Goal: Task Accomplishment & Management: Manage account settings

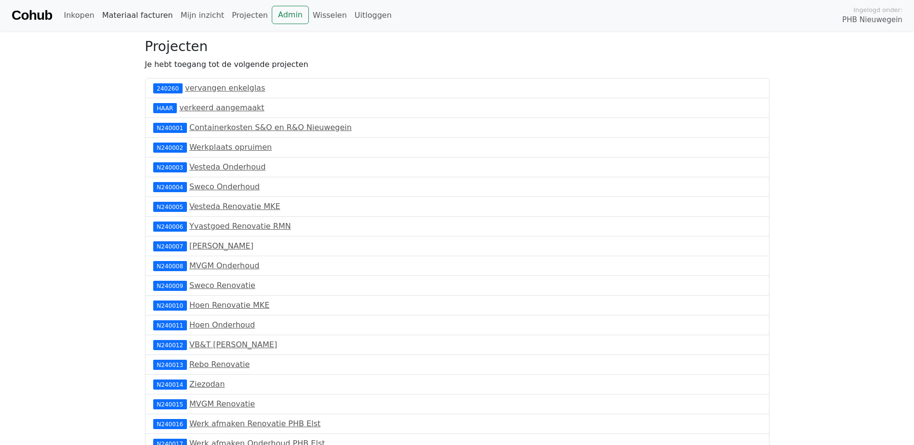
click at [121, 17] on link "Materiaal facturen" at bounding box center [137, 15] width 79 height 19
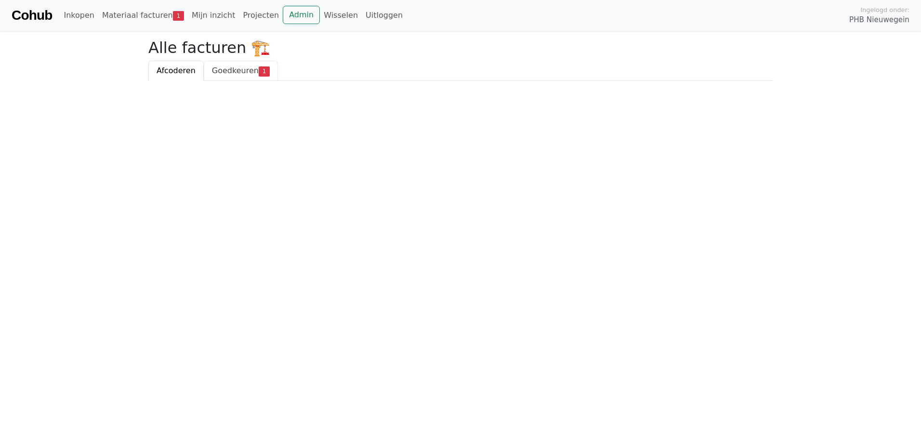
click at [231, 71] on span "Goedkeuren" at bounding box center [235, 70] width 47 height 9
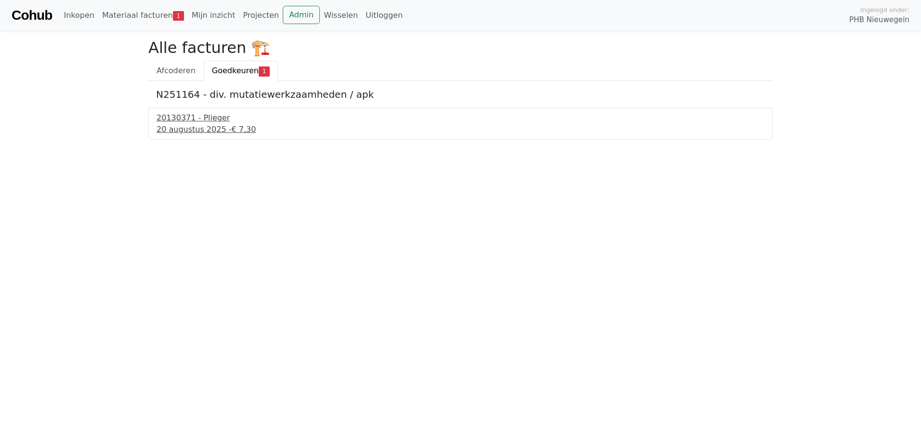
click at [205, 127] on div "20 augustus 2025 - € 7,30" at bounding box center [461, 130] width 608 height 12
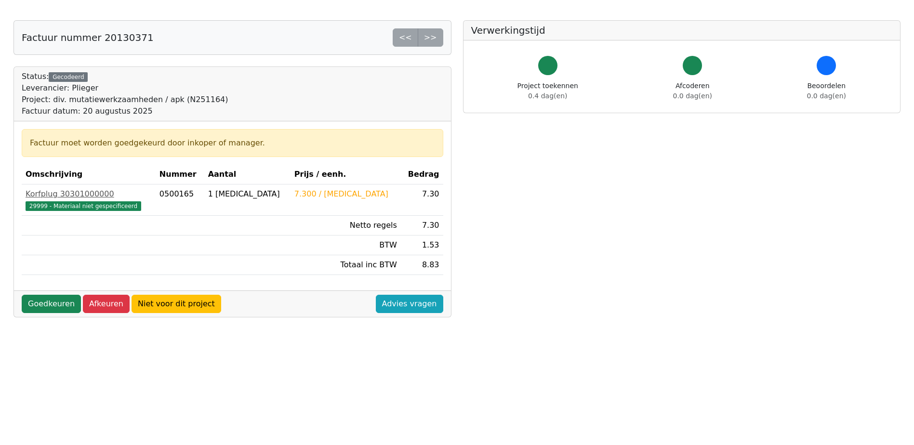
scroll to position [48, 0]
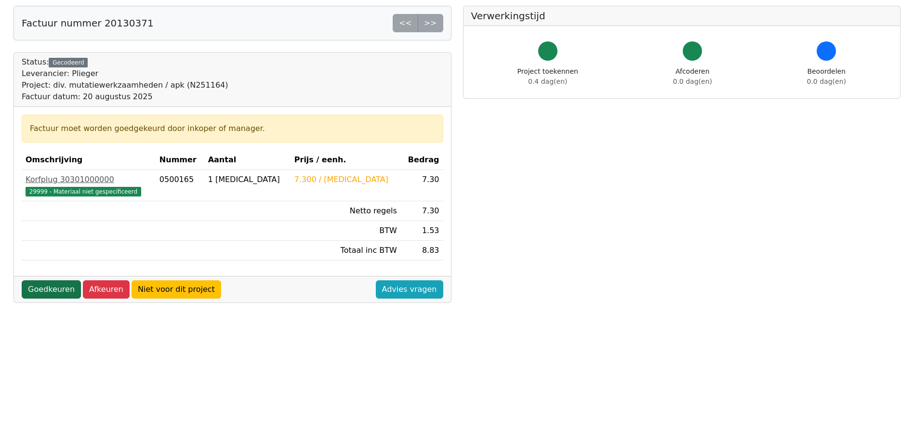
click at [39, 292] on link "Goedkeuren" at bounding box center [51, 289] width 59 height 18
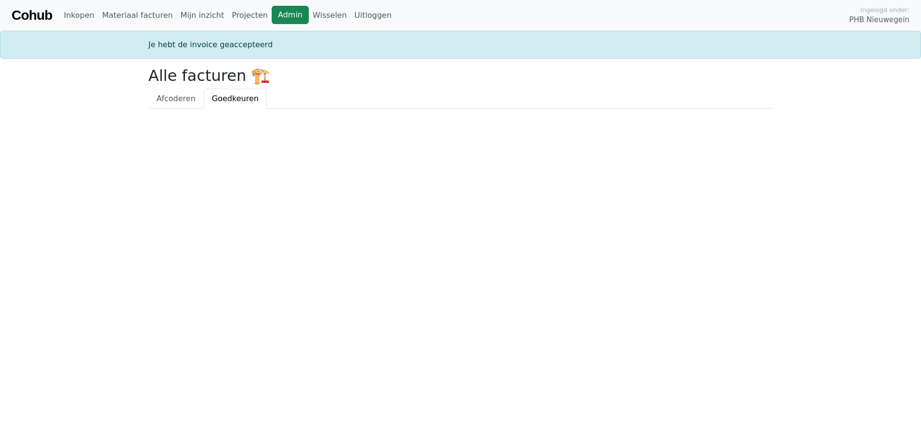
click at [272, 15] on link "Admin" at bounding box center [290, 15] width 37 height 18
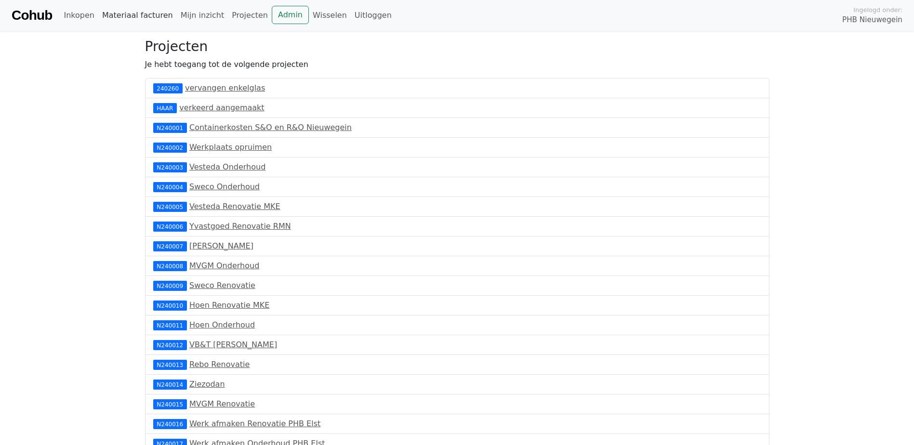
click at [142, 18] on link "Materiaal facturen" at bounding box center [137, 15] width 79 height 19
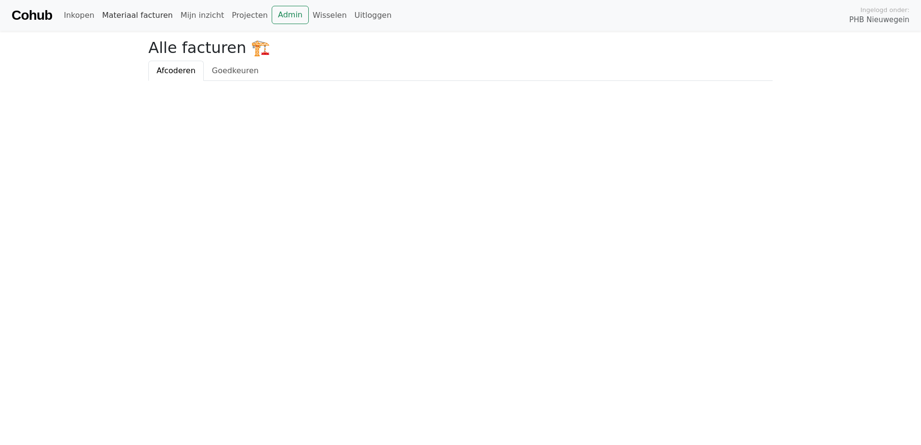
click at [119, 18] on link "Materiaal facturen" at bounding box center [137, 15] width 79 height 19
click at [118, 13] on link "Materiaal facturen" at bounding box center [137, 15] width 79 height 19
click at [229, 69] on span "Goedkeuren" at bounding box center [235, 70] width 47 height 9
